Goal: Information Seeking & Learning: Find specific fact

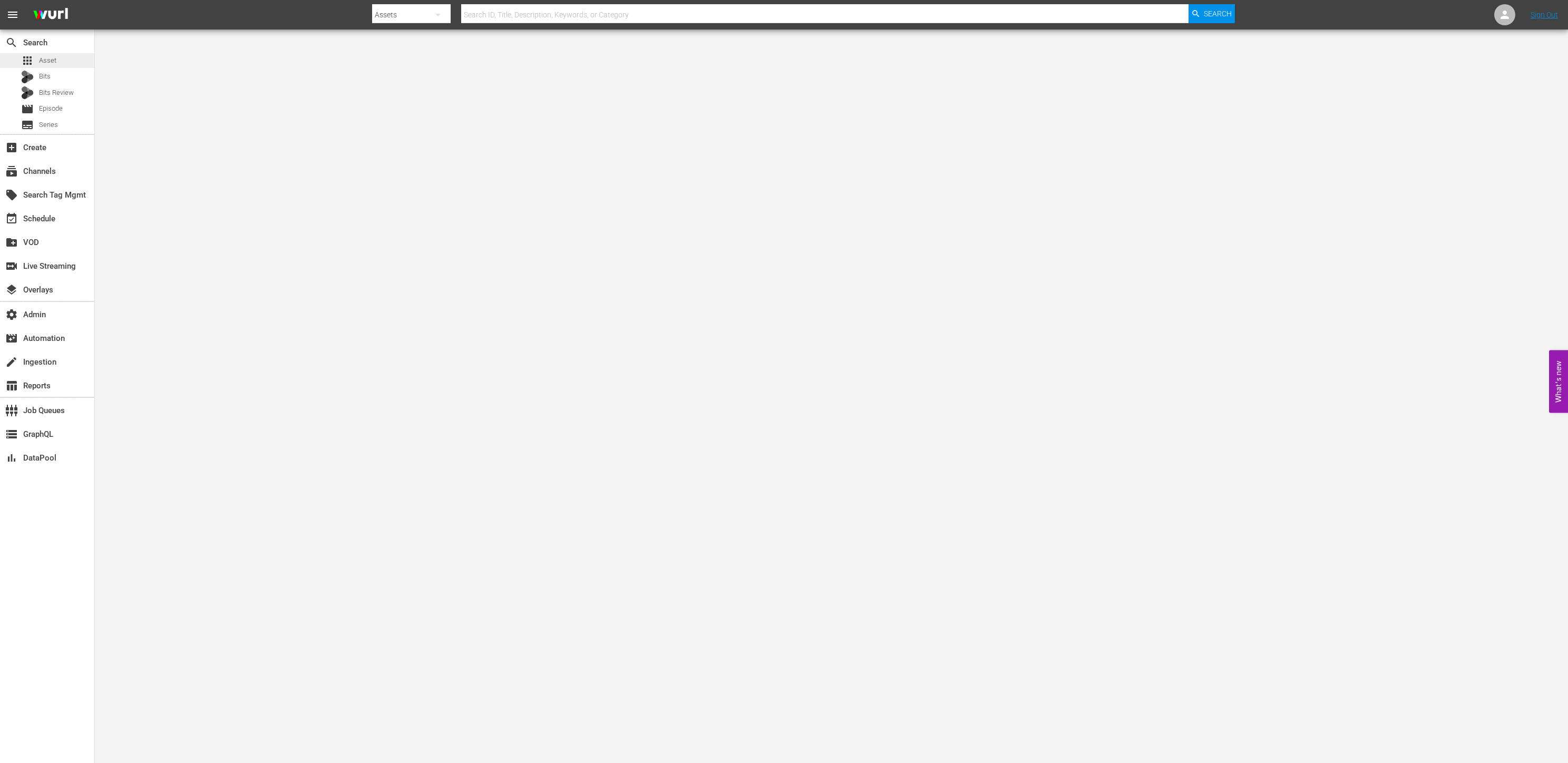
click at [72, 61] on div "apps Asset" at bounding box center [47, 60] width 94 height 15
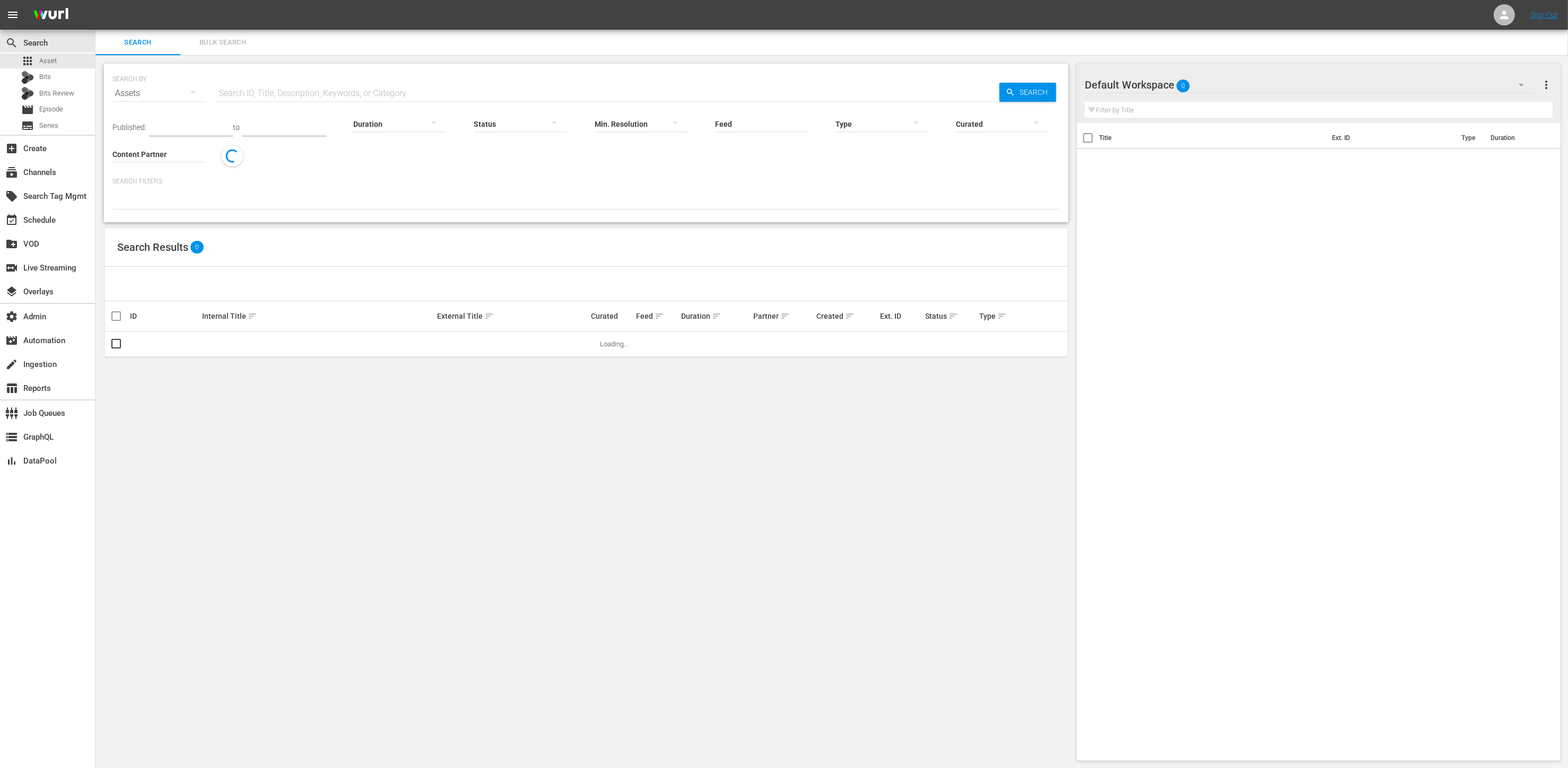
drag, startPoint x: 1258, startPoint y: 296, endPoint x: 573, endPoint y: 17, distance: 739.6
click at [1240, 288] on div "Title Ext. ID Type Duration" at bounding box center [1319, 439] width 484 height 633
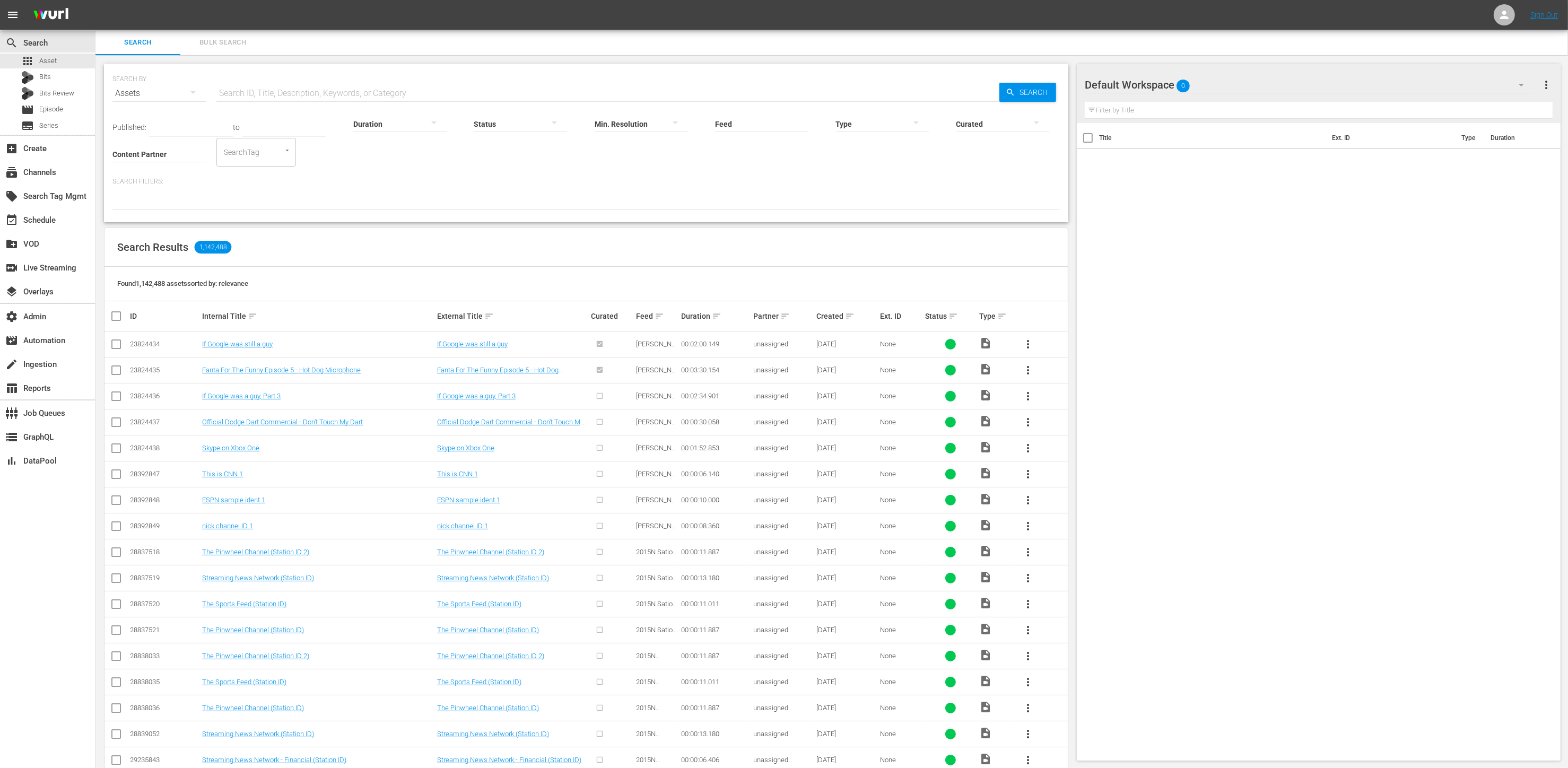
click at [351, 163] on div "Published: to Duration Status Min. Resolution Feed Feed Title Type Curated Cont…" at bounding box center [586, 136] width 947 height 60
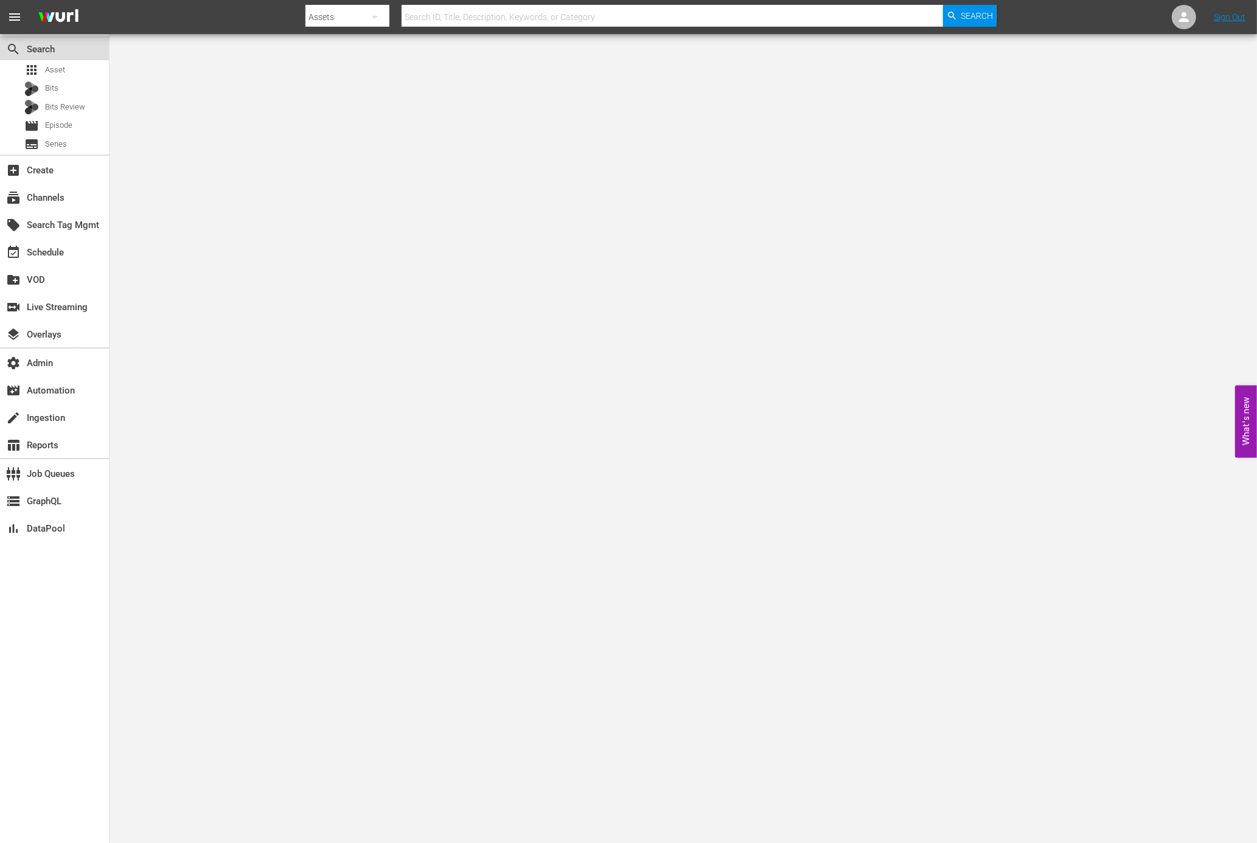
click at [46, 59] on div "search Search" at bounding box center [54, 48] width 109 height 24
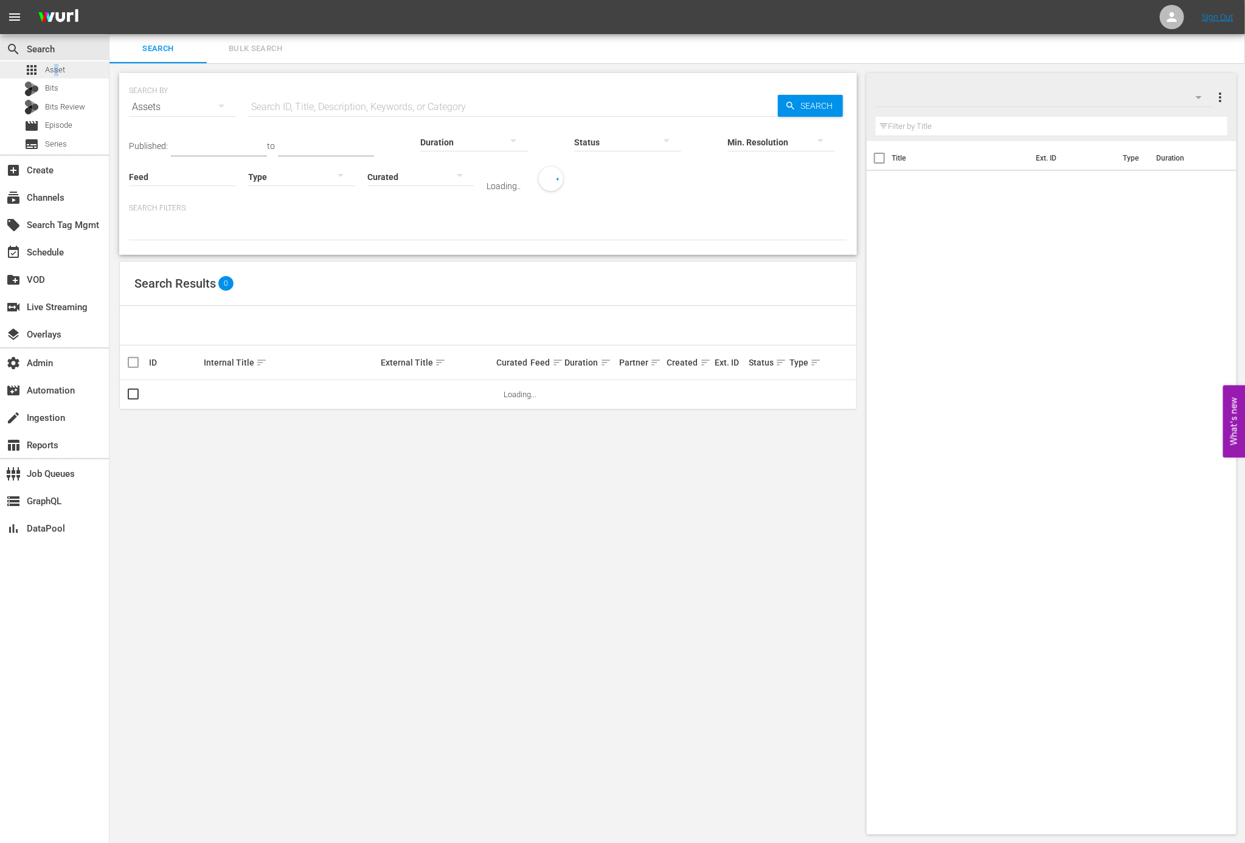
drag, startPoint x: 46, startPoint y: 59, endPoint x: 56, endPoint y: 69, distance: 14.2
click at [56, 69] on span "Asset" at bounding box center [55, 70] width 20 height 12
click at [300, 98] on input "text" at bounding box center [513, 106] width 530 height 29
paste input "56663"
type input "56663"
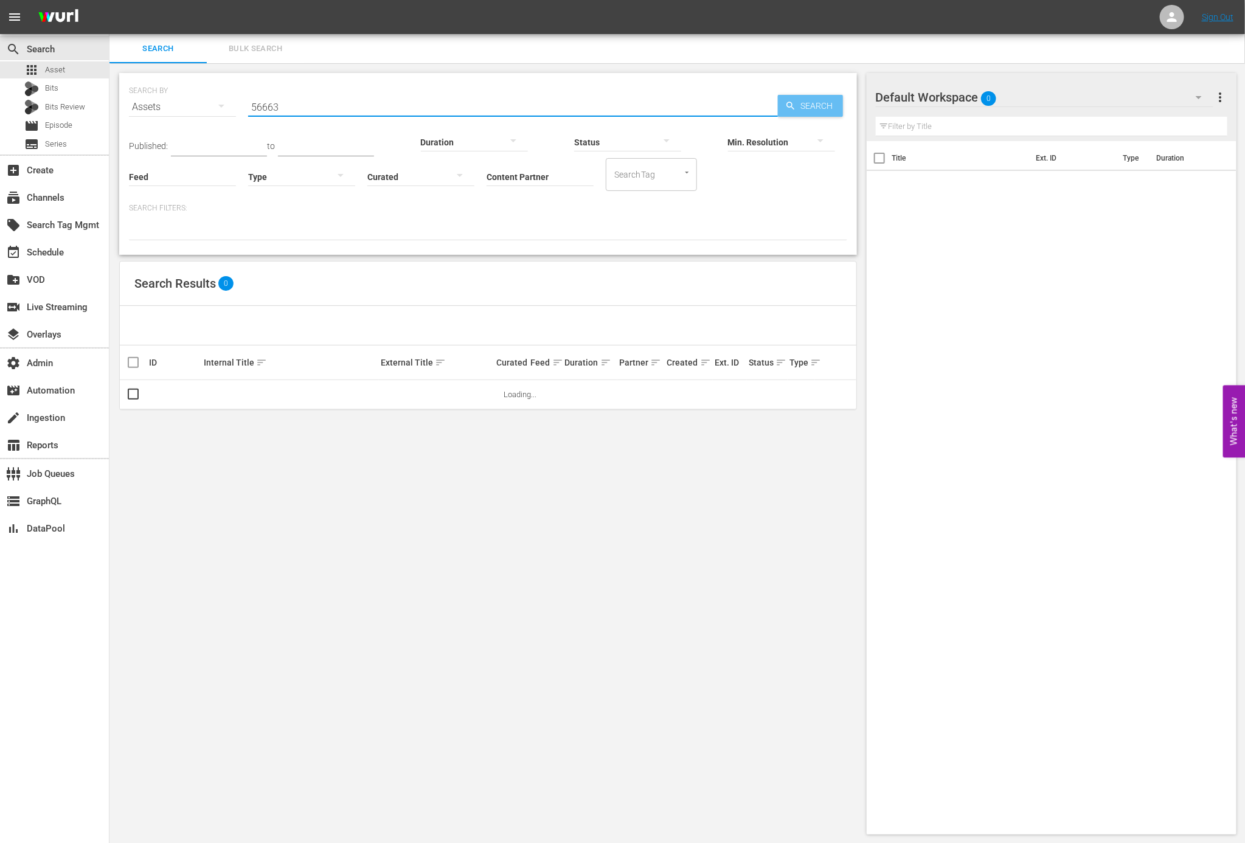
click at [813, 106] on span "Search" at bounding box center [819, 106] width 47 height 22
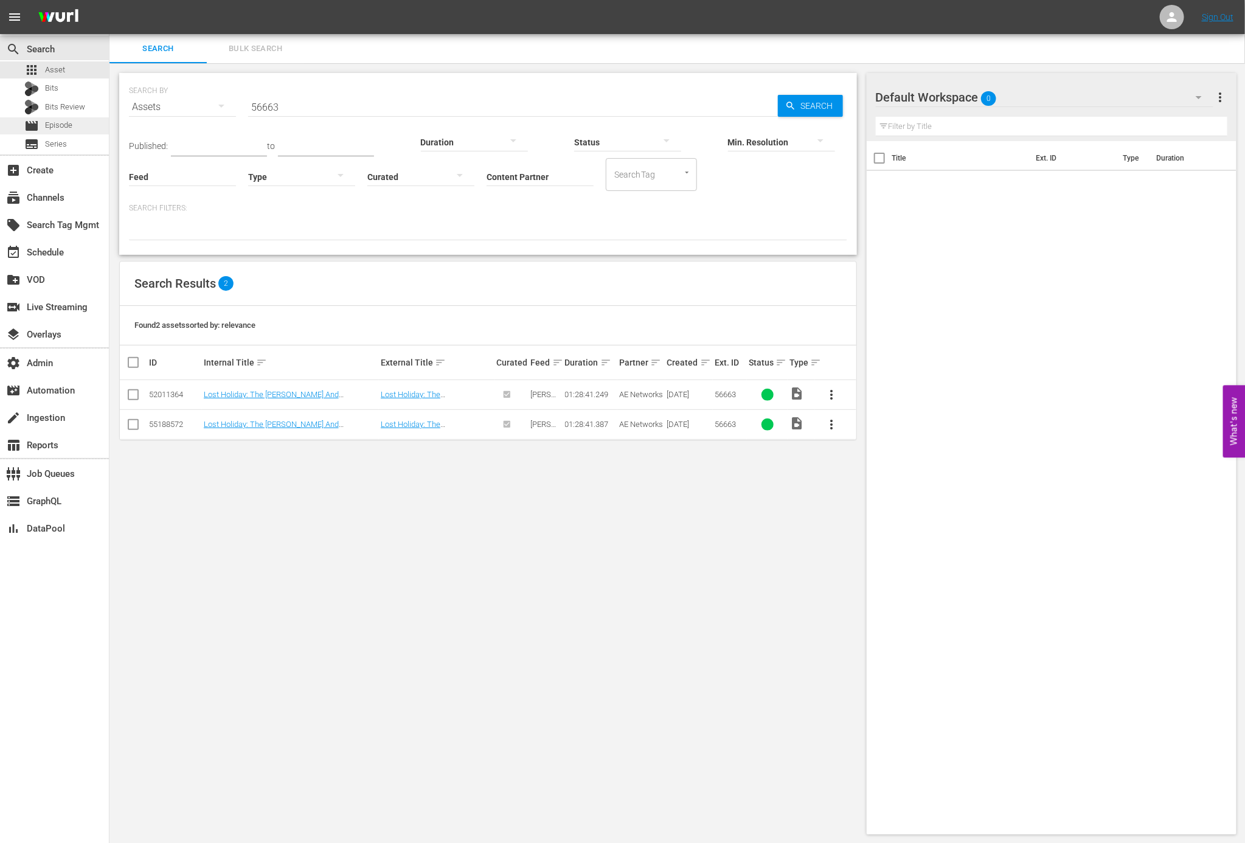
click at [89, 127] on div "movie Episode" at bounding box center [54, 125] width 109 height 17
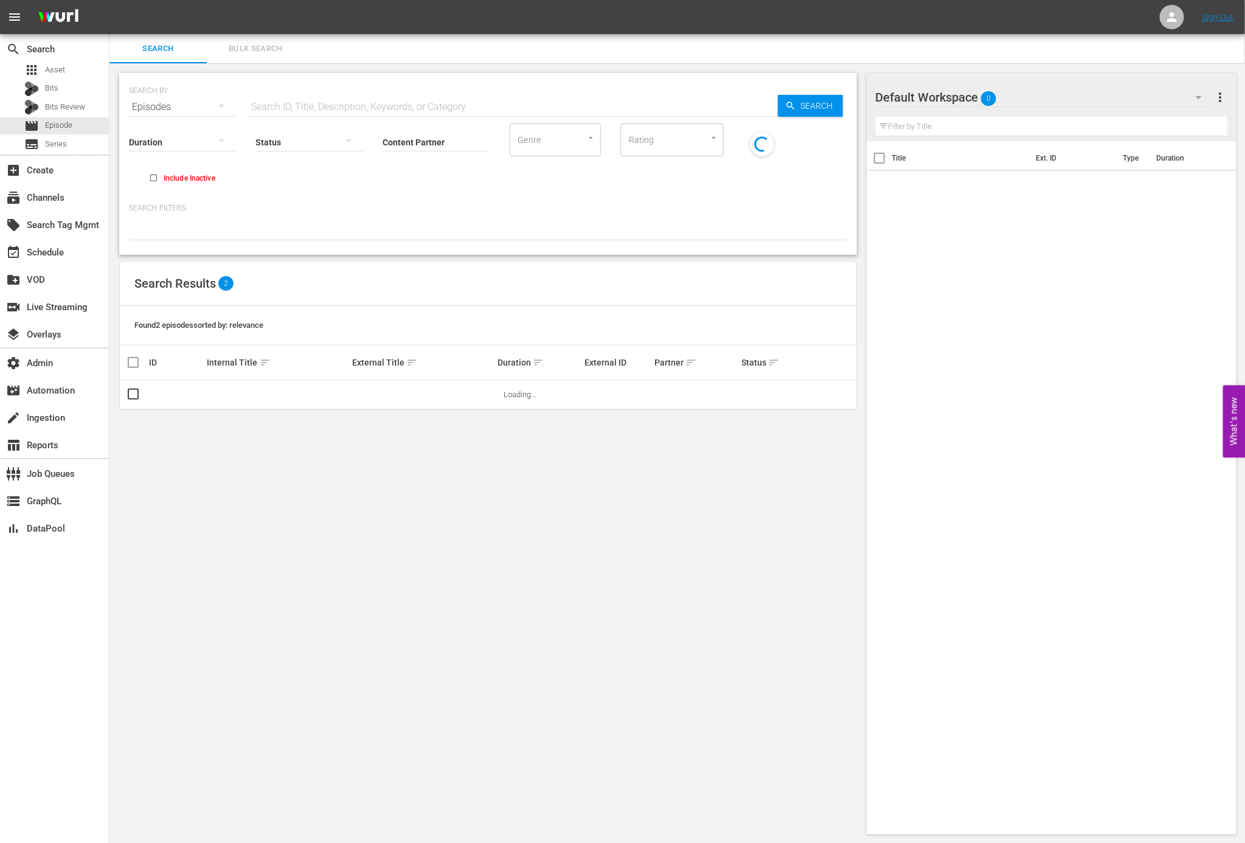
click at [355, 108] on input "text" at bounding box center [513, 106] width 530 height 29
paste input "56663"
type input "56663"
click at [813, 101] on span "Search" at bounding box center [819, 106] width 47 height 22
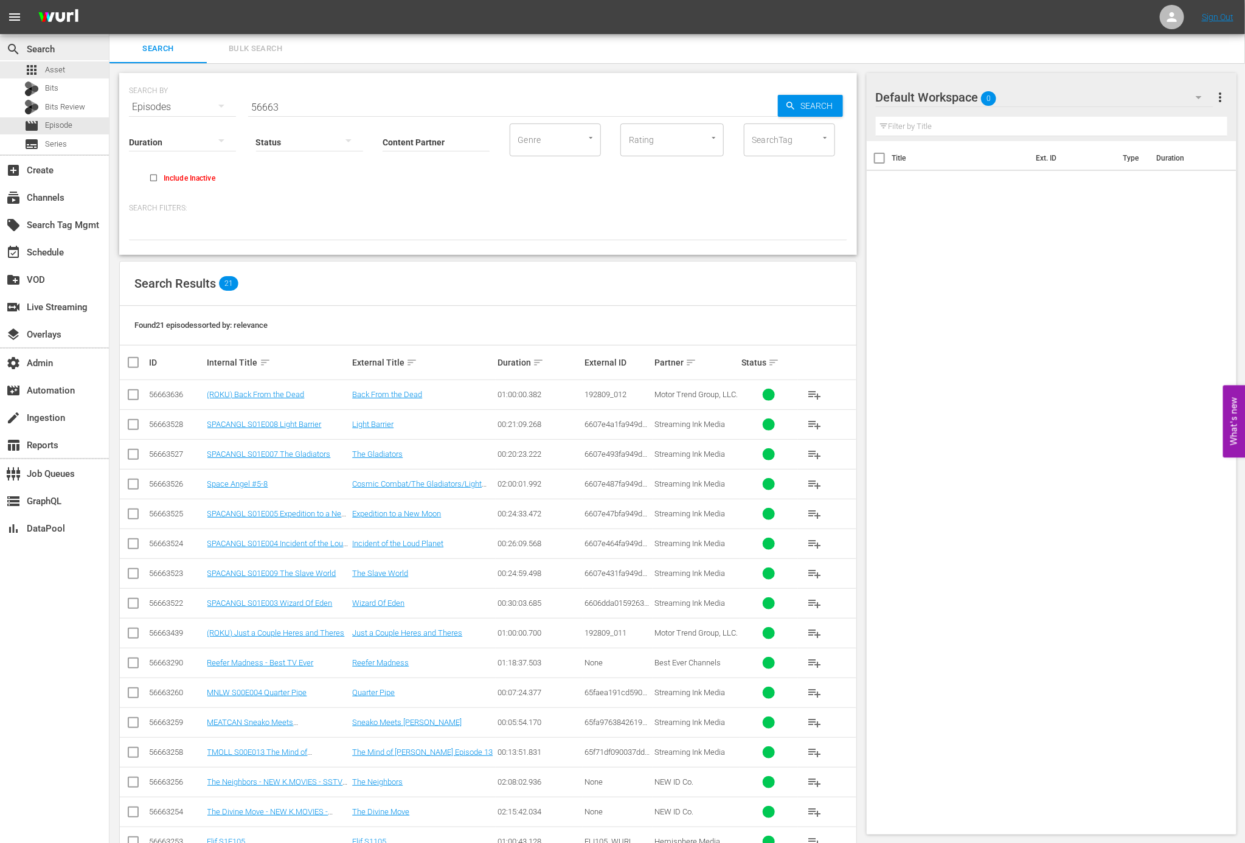
click at [55, 55] on div "search Search" at bounding box center [54, 48] width 109 height 24
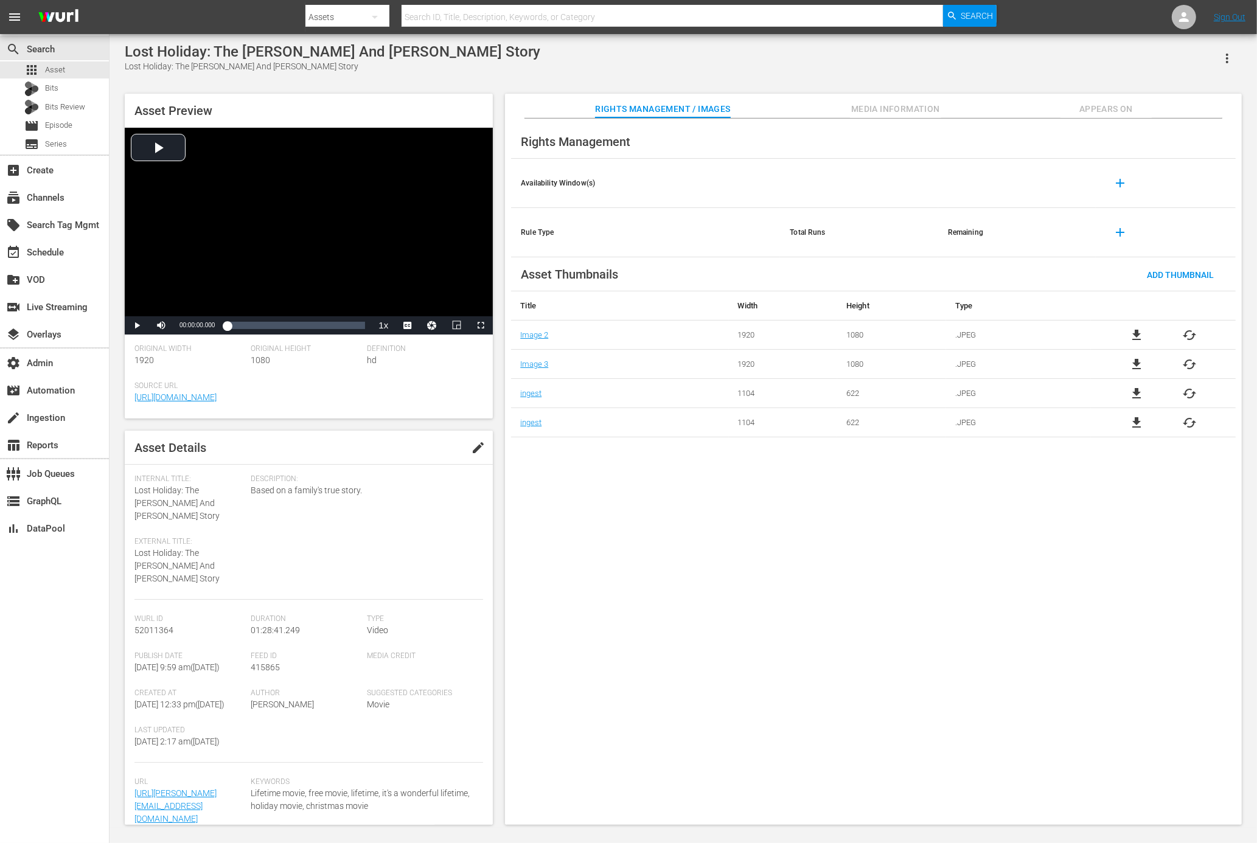
scroll to position [53, 0]
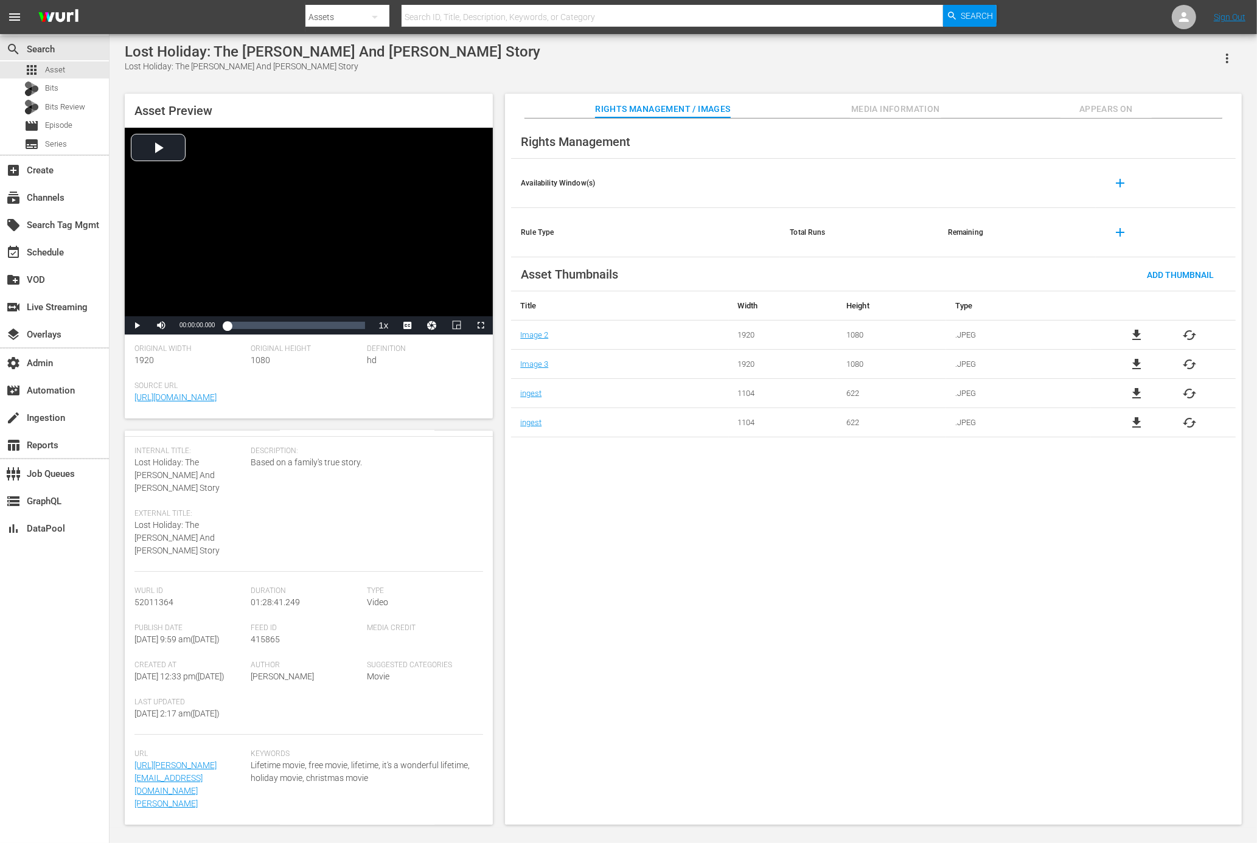
click at [888, 107] on span "Media Information" at bounding box center [895, 109] width 91 height 15
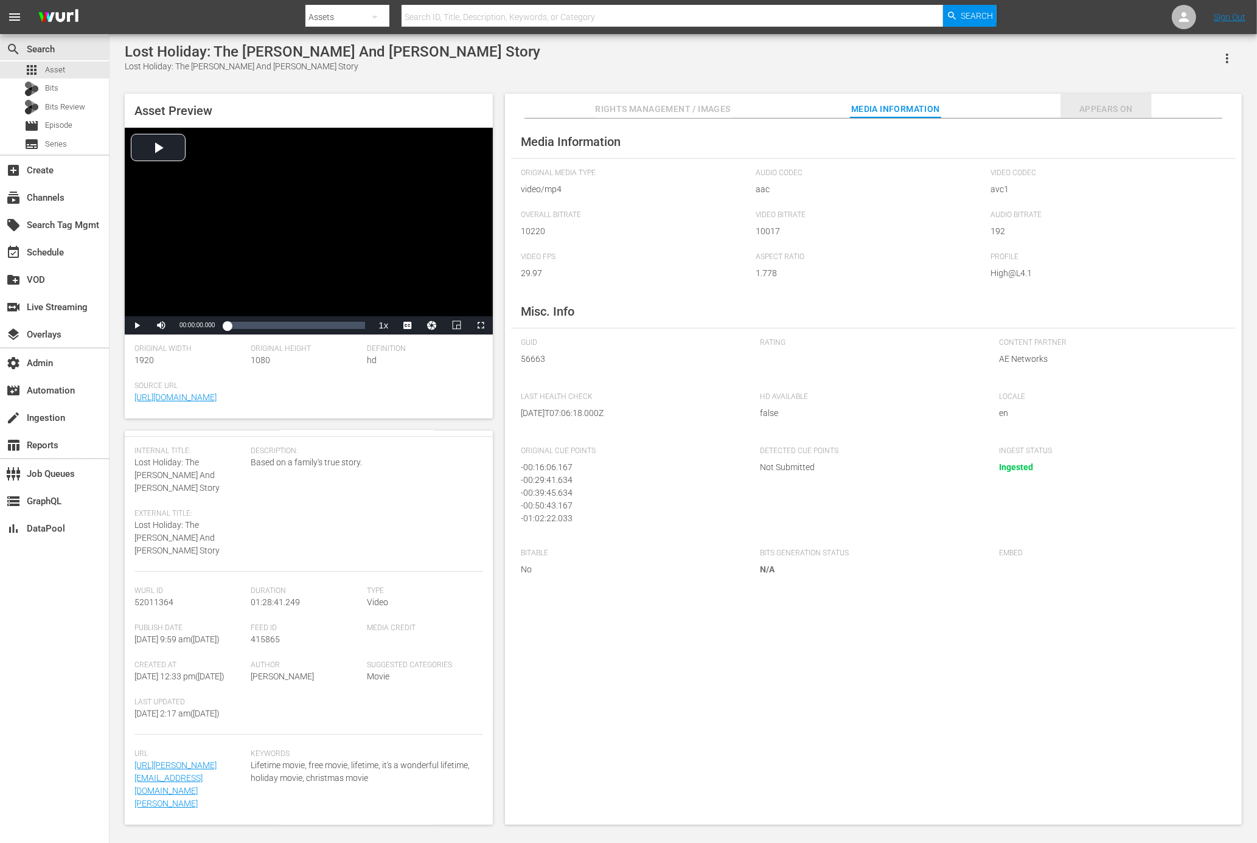
click at [1005, 107] on span "Appears On" at bounding box center [1105, 109] width 91 height 15
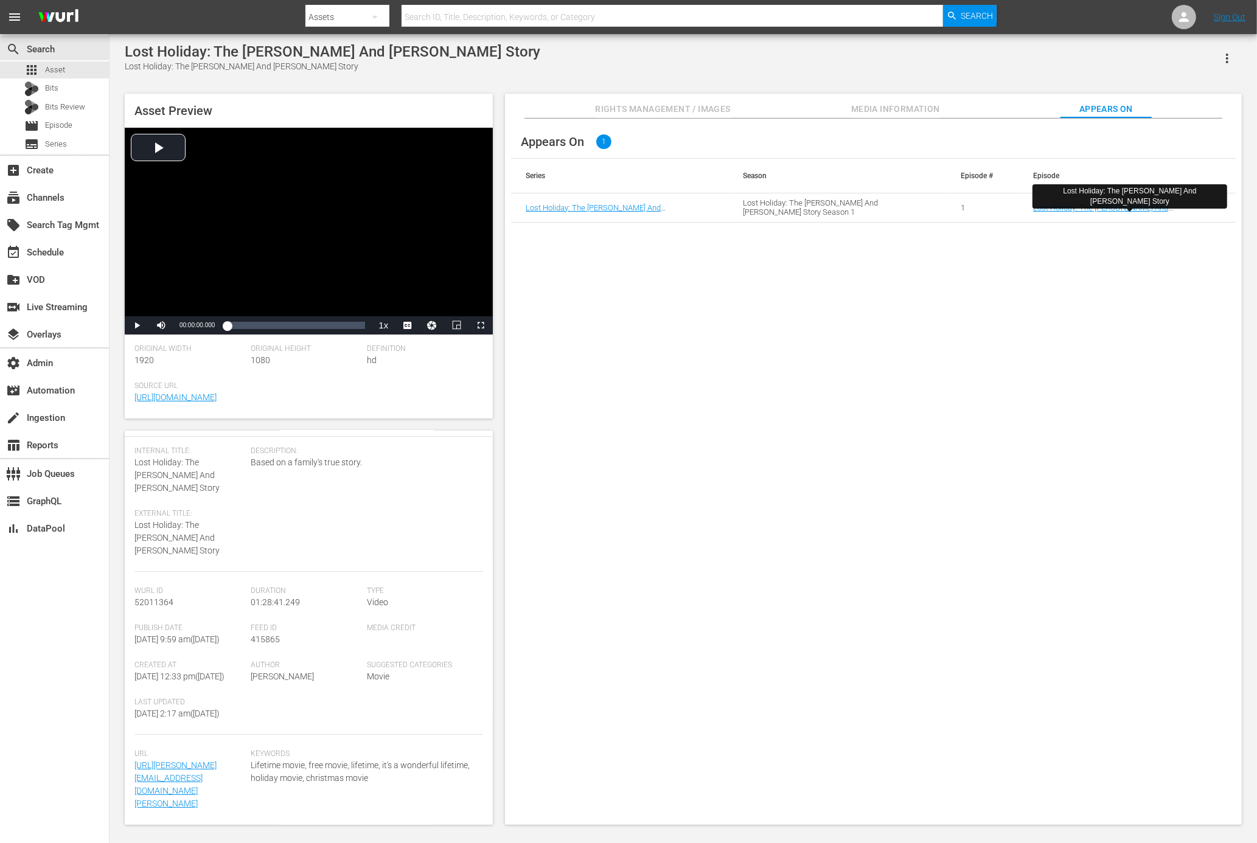
drag, startPoint x: 848, startPoint y: 257, endPoint x: 821, endPoint y: 247, distance: 28.7
click at [836, 252] on div "Appears On 1 Series Season Episode # Episode Lost Holiday: The Jim And Suzanne …" at bounding box center [873, 472] width 737 height 707
click at [898, 108] on span "Media Information" at bounding box center [895, 109] width 91 height 15
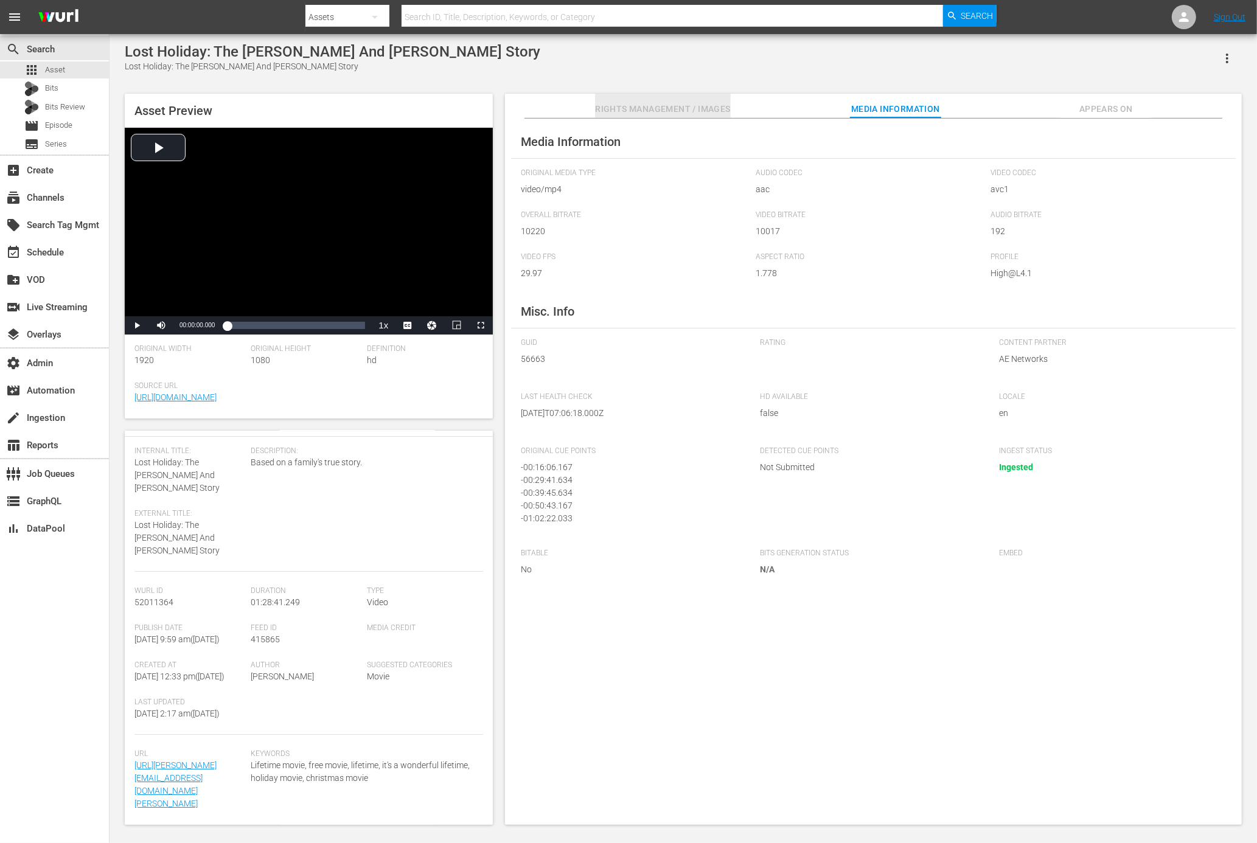
click at [700, 102] on span "Rights Management / Images" at bounding box center [662, 109] width 135 height 15
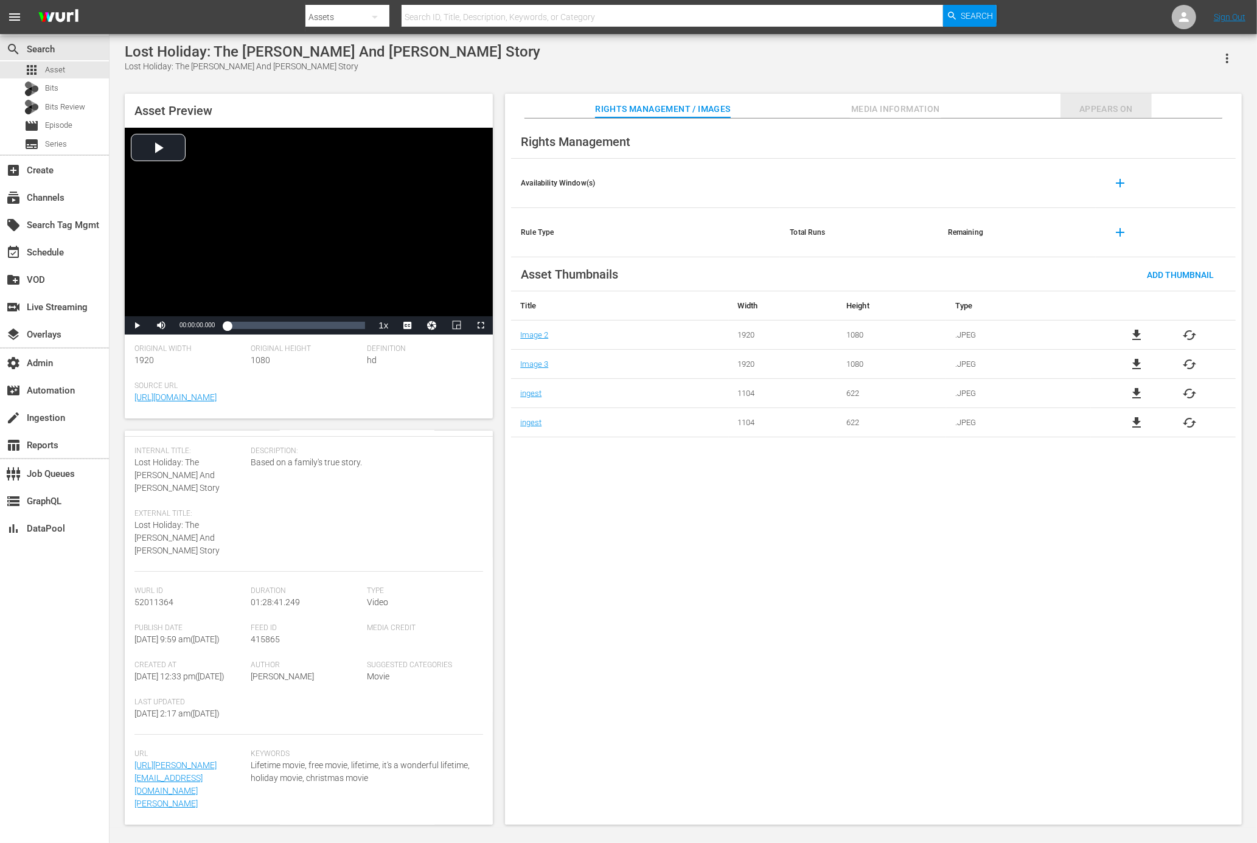
click at [1005, 104] on span "Appears On" at bounding box center [1105, 109] width 91 height 15
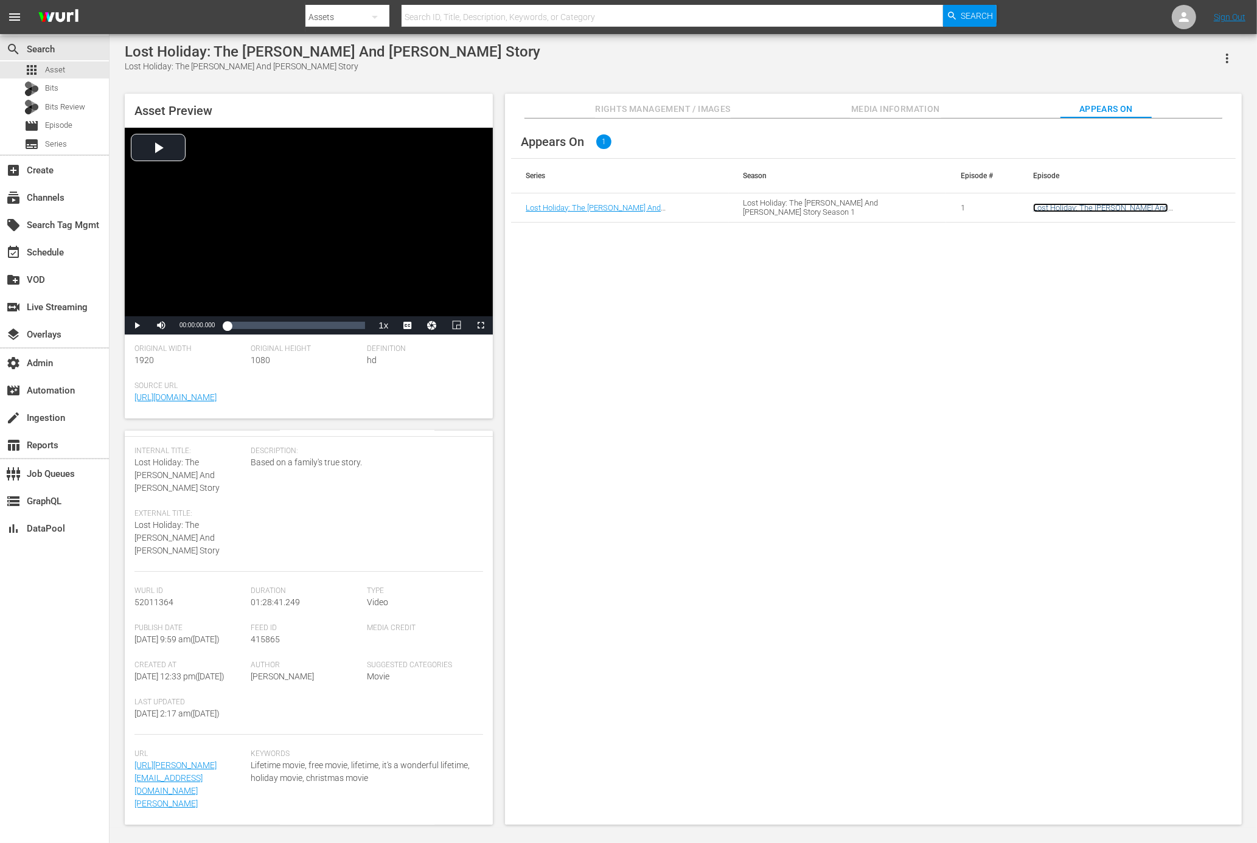
click at [1005, 210] on link "Lost Holiday: The Jim And Suzanne Shemwell Story" at bounding box center [1100, 212] width 135 height 18
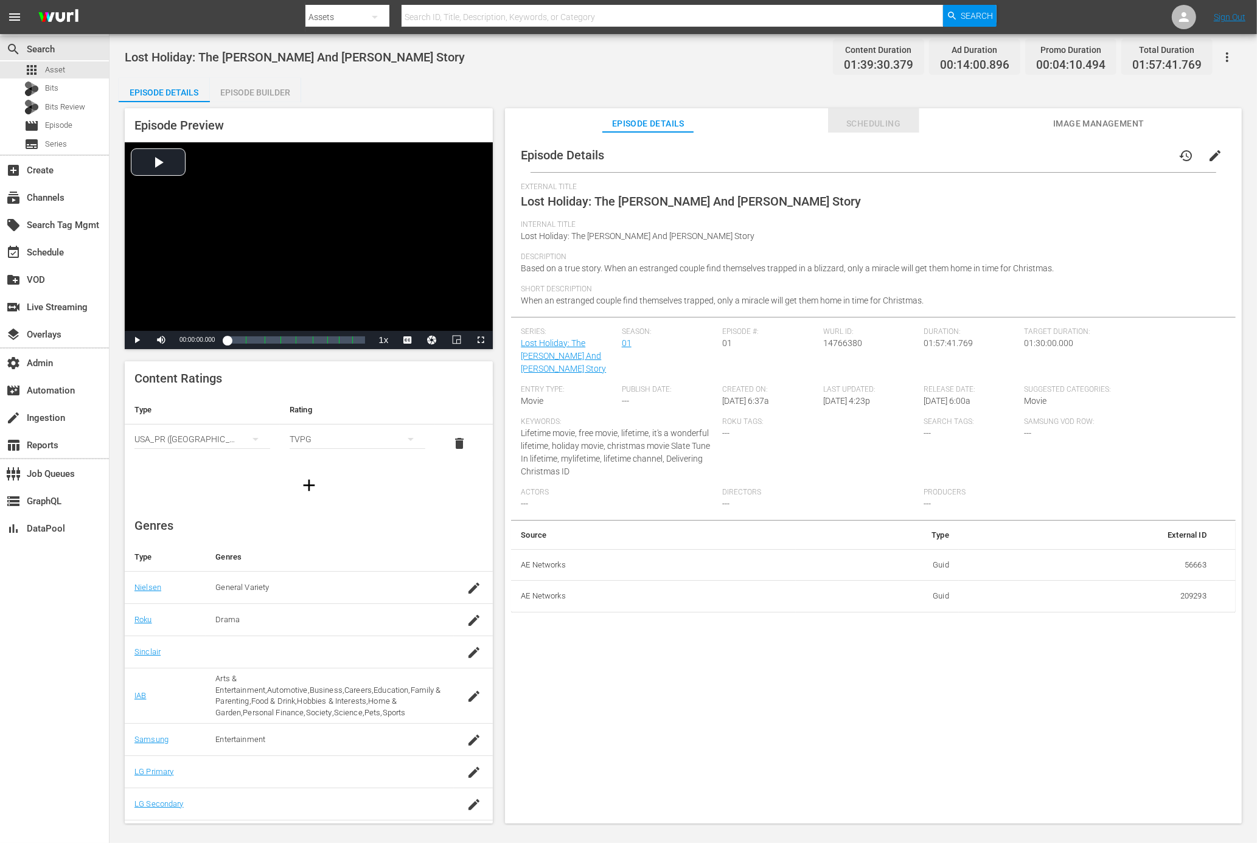
click at [866, 124] on span "Scheduling" at bounding box center [873, 123] width 91 height 15
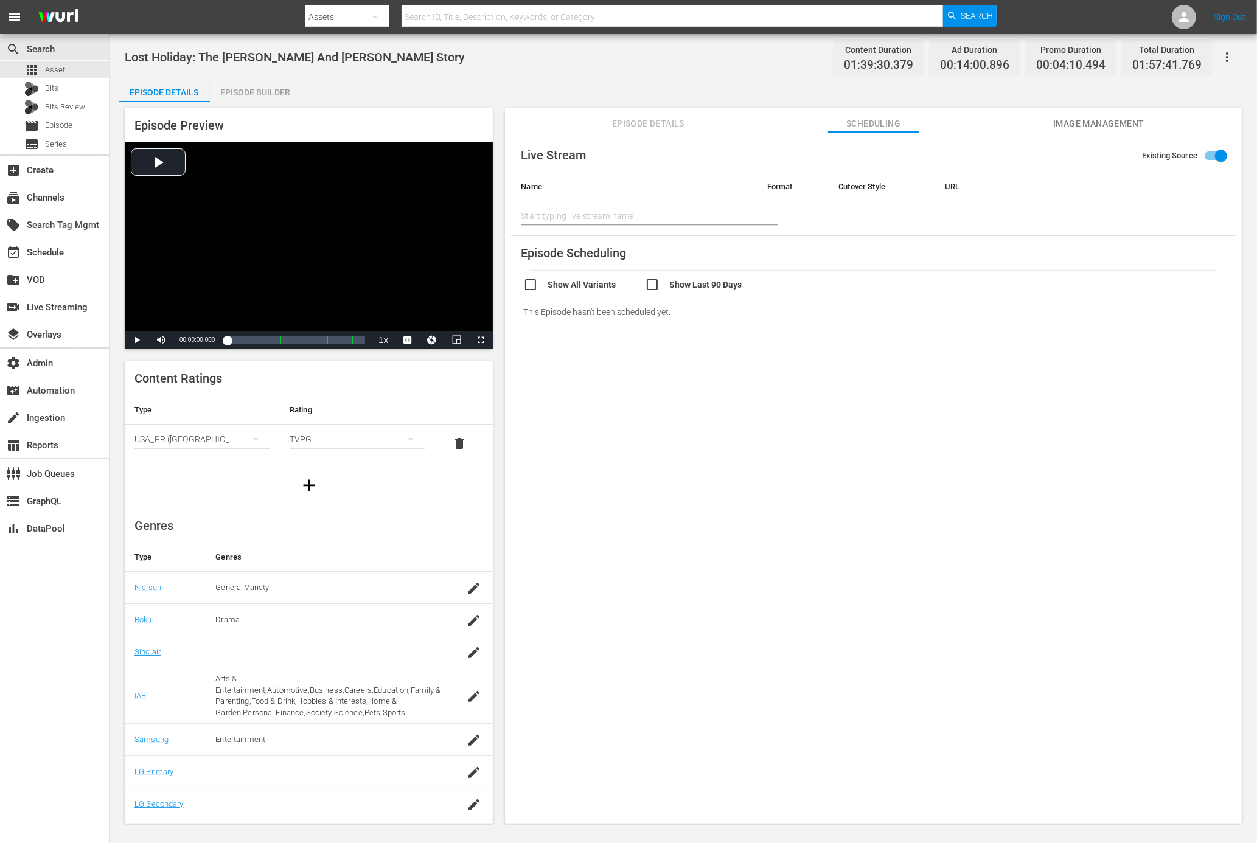
click at [254, 134] on div "Episode Preview Video Player is loading. Play Video Play Mute Current Time 00:0…" at bounding box center [309, 228] width 368 height 241
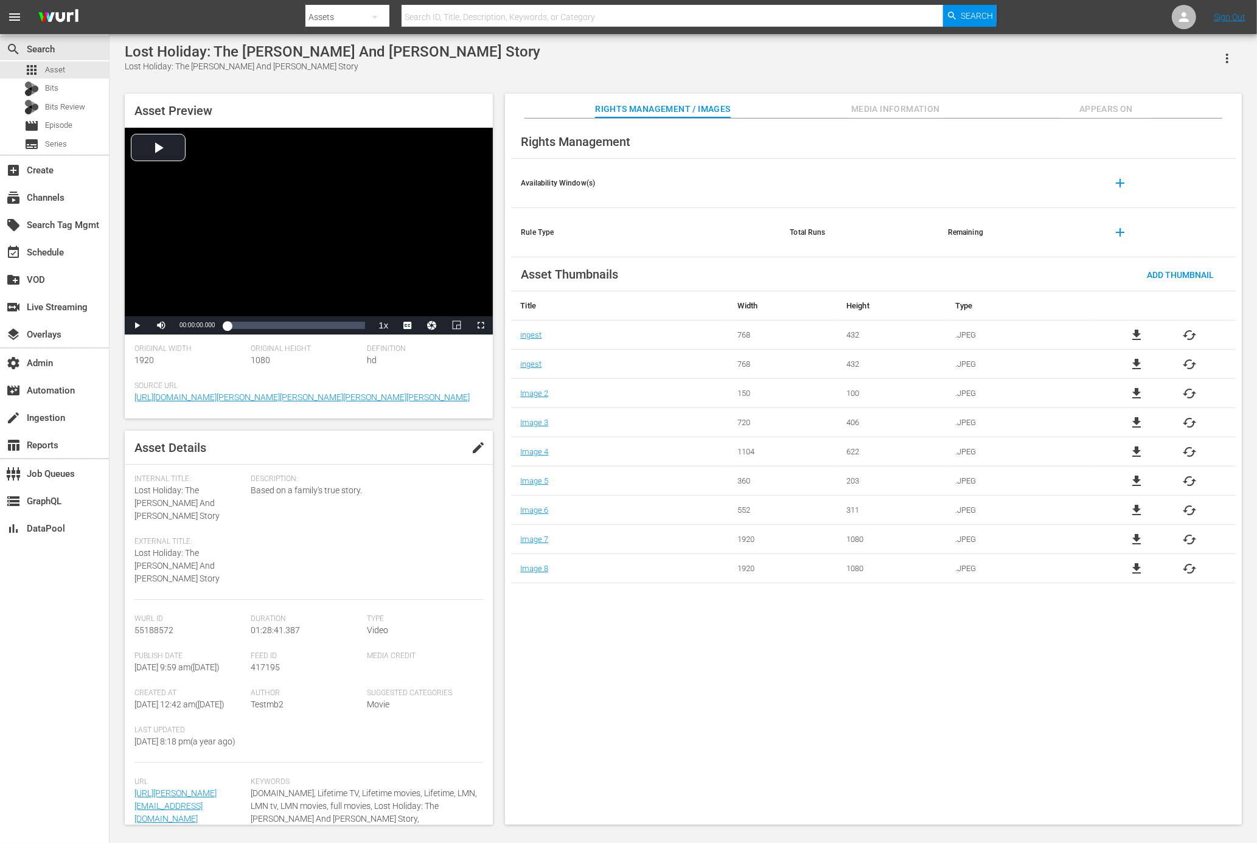
scroll to position [65, 0]
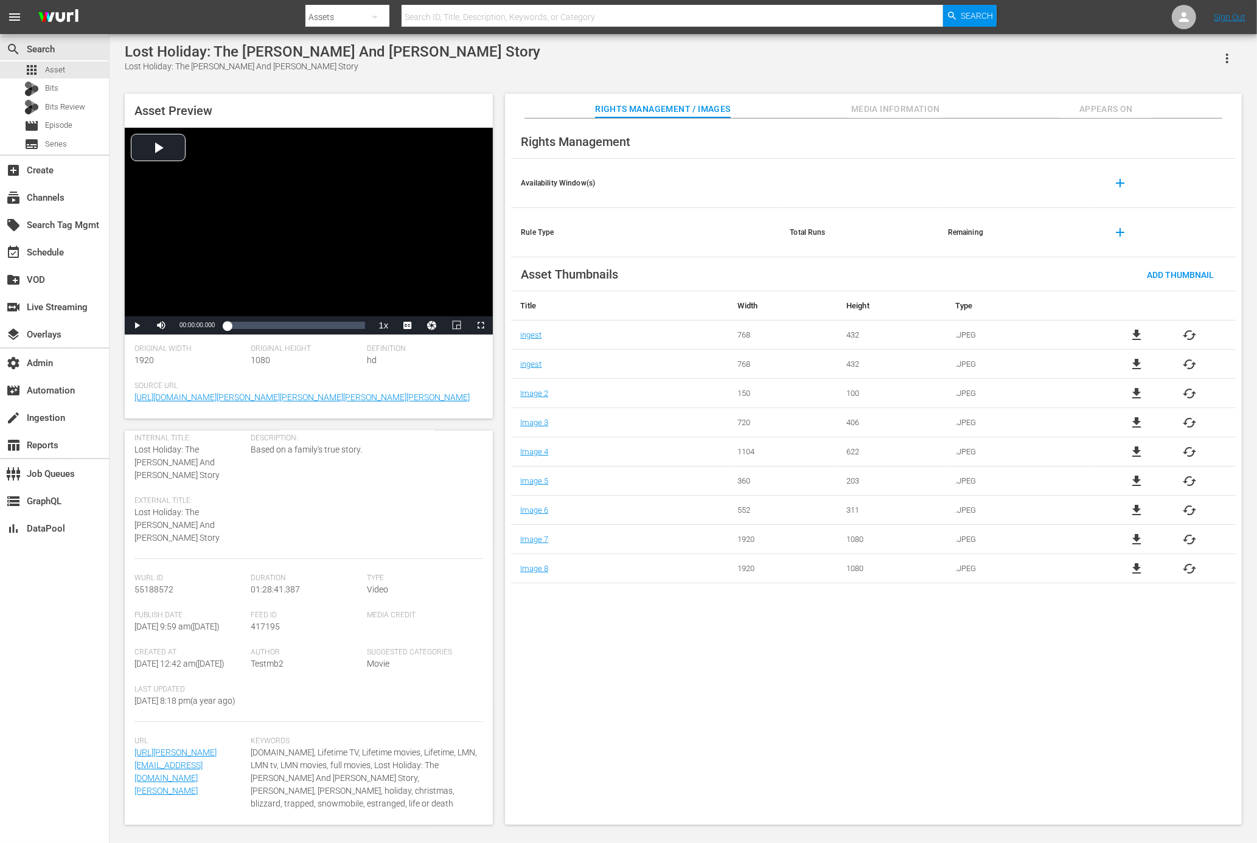
click at [1005, 103] on span "Appears On" at bounding box center [1105, 109] width 91 height 15
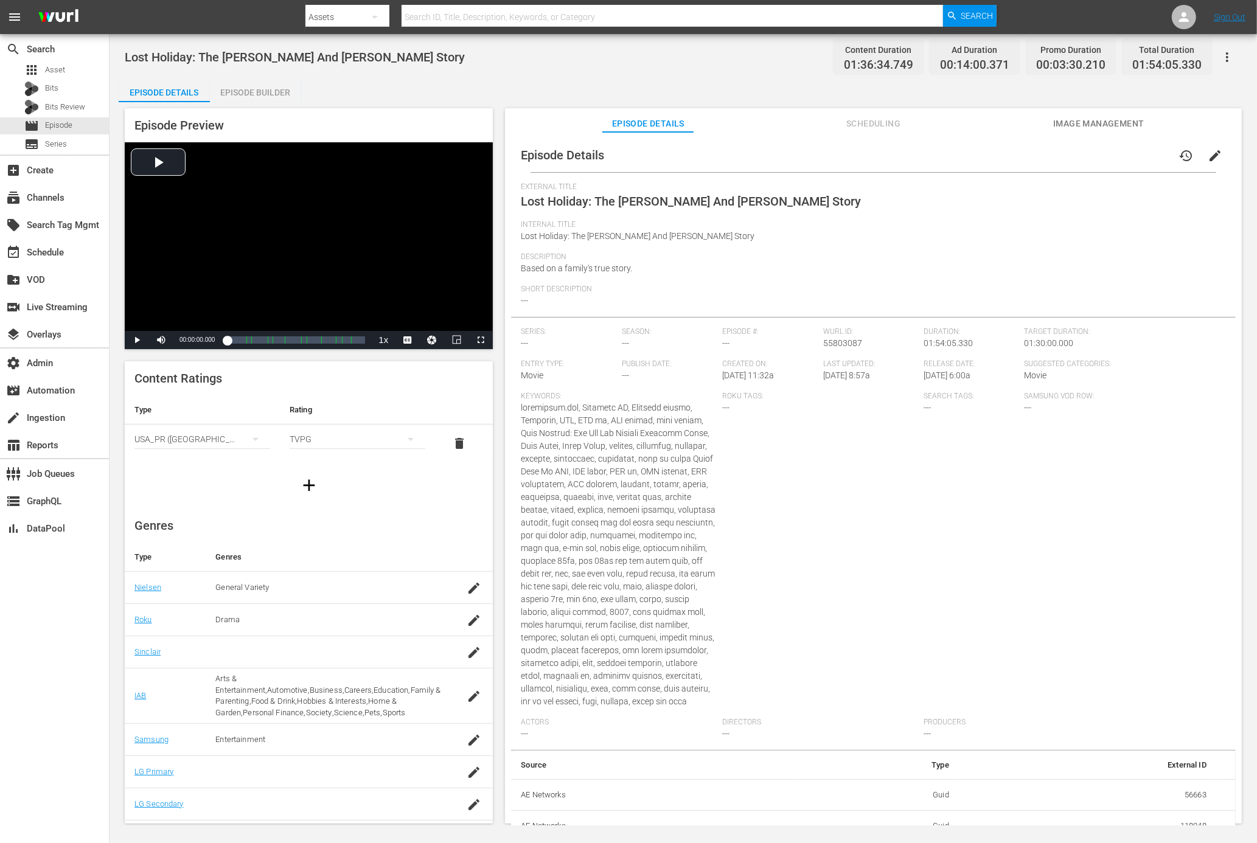
scroll to position [120, 0]
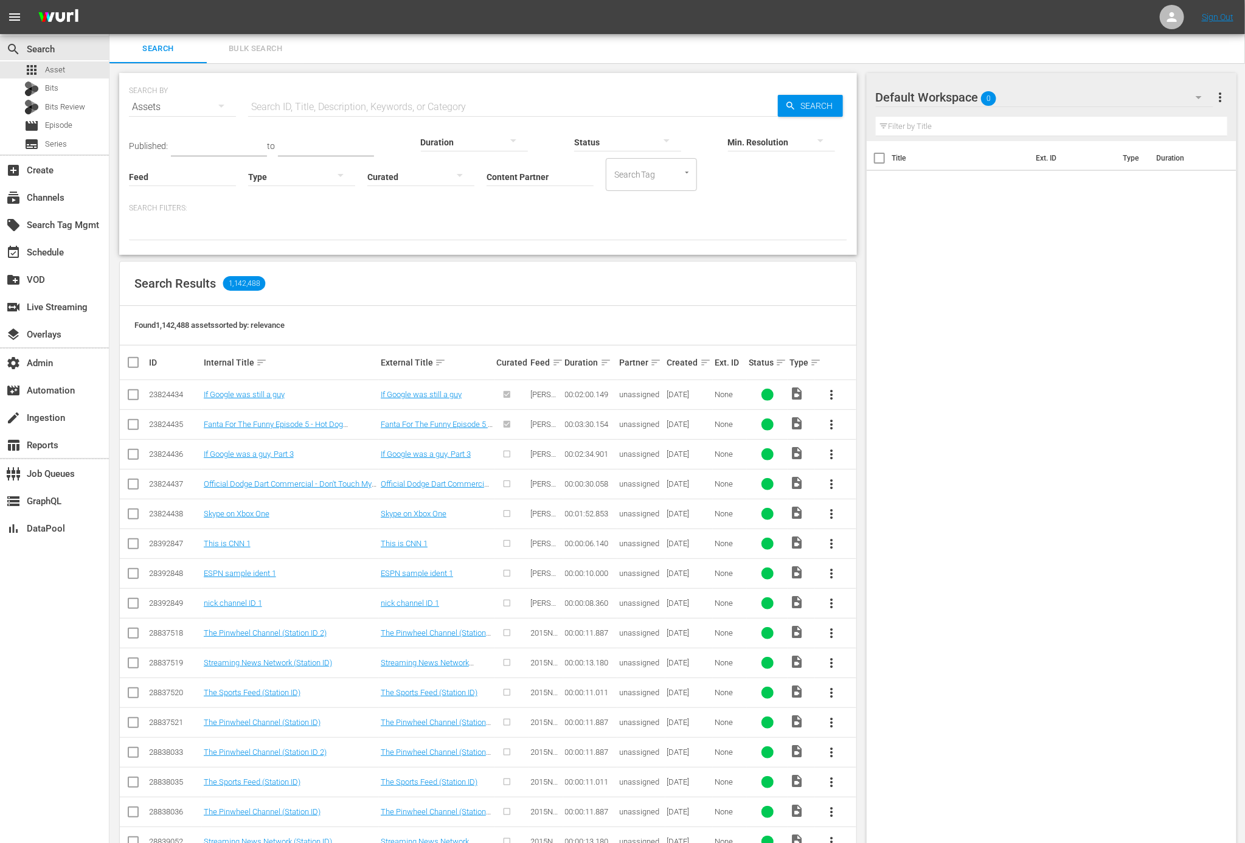
drag, startPoint x: 1106, startPoint y: 254, endPoint x: 1090, endPoint y: 252, distance: 16.0
click at [1106, 254] on div "Title Ext. ID Type Duration" at bounding box center [1052, 504] width 370 height 726
click at [870, 598] on div "Title Ext. ID Type Duration" at bounding box center [1052, 504] width 370 height 726
click at [991, 545] on div "Title Ext. ID Type Duration" at bounding box center [1052, 485] width 370 height 689
click at [727, 295] on div "Search Results 1,142,488" at bounding box center [488, 284] width 737 height 44
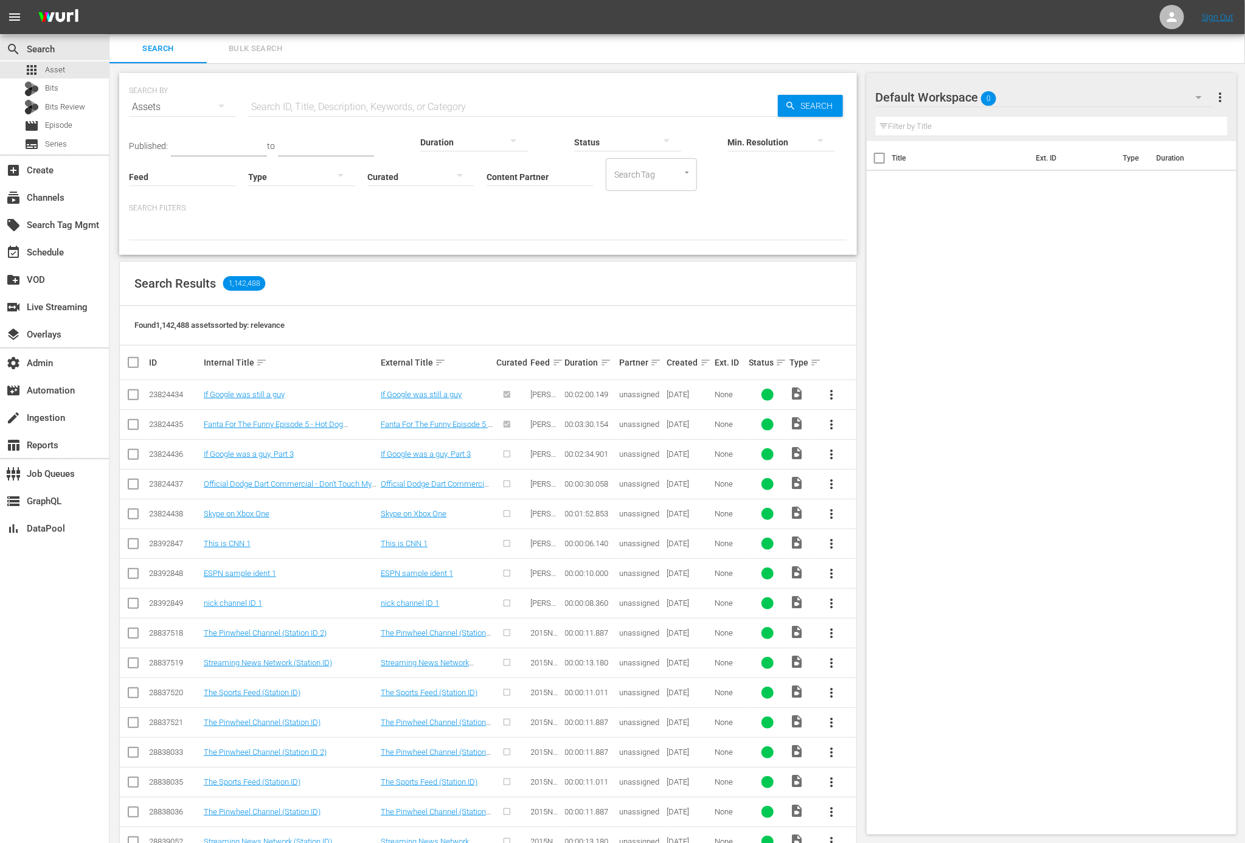
drag, startPoint x: 546, startPoint y: 319, endPoint x: 249, endPoint y: 145, distance: 343.5
click at [545, 319] on div "Found 1,142,488 assets sorted by: relevance" at bounding box center [488, 326] width 737 height 40
